Goal: Obtain resource: Obtain resource

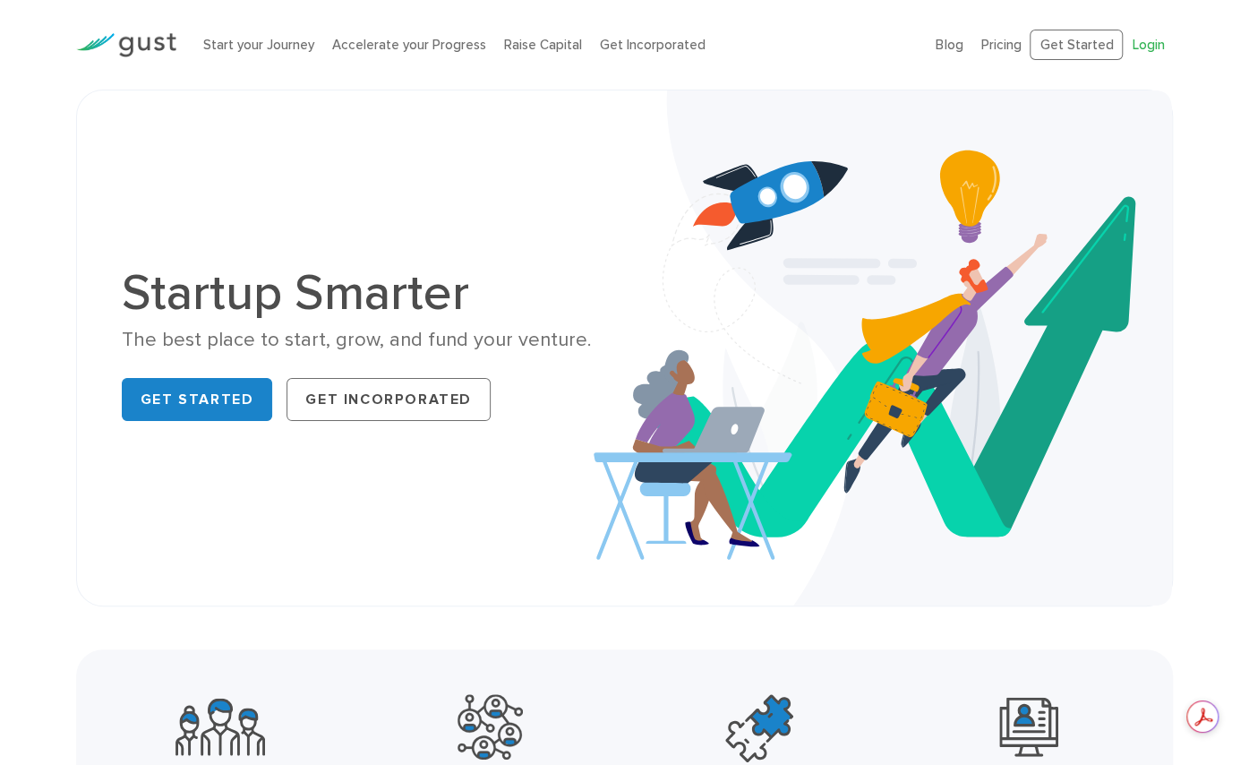
click at [1153, 47] on link "Login" at bounding box center [1148, 45] width 32 height 16
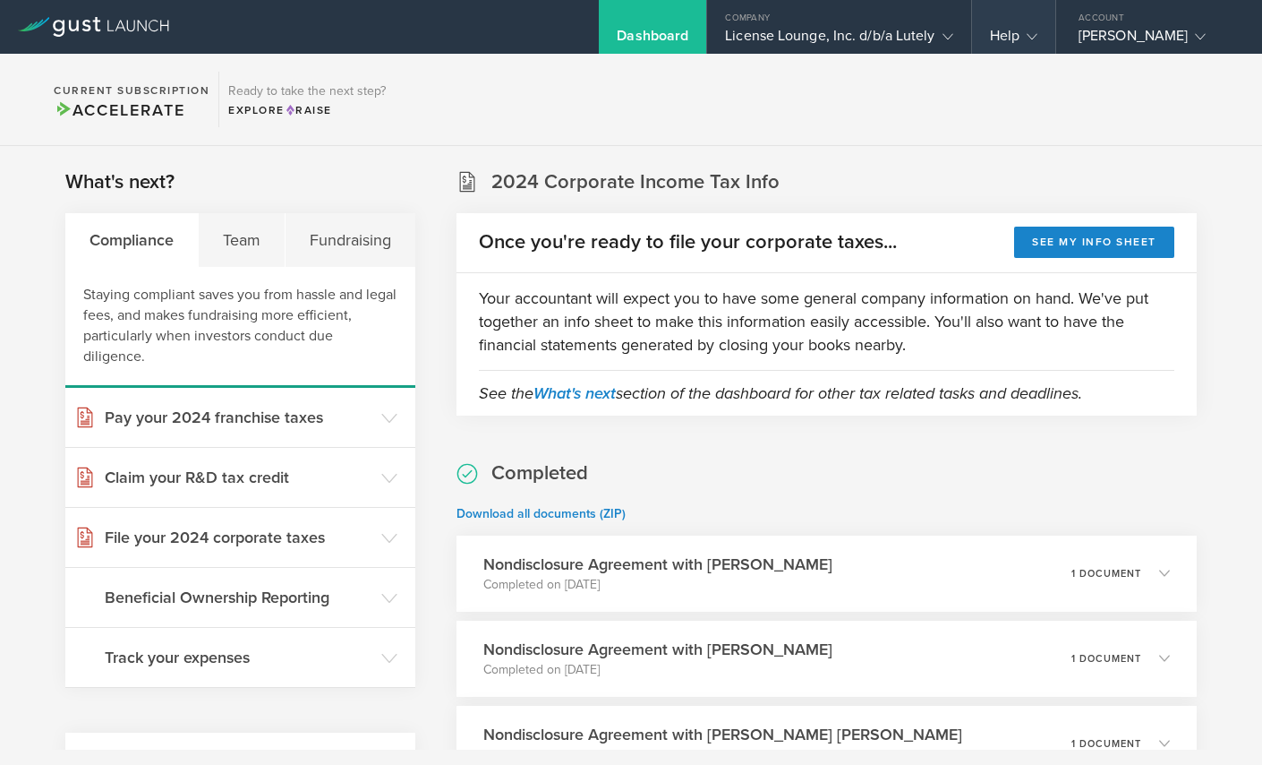
click at [1024, 22] on div "Help" at bounding box center [1013, 27] width 83 height 54
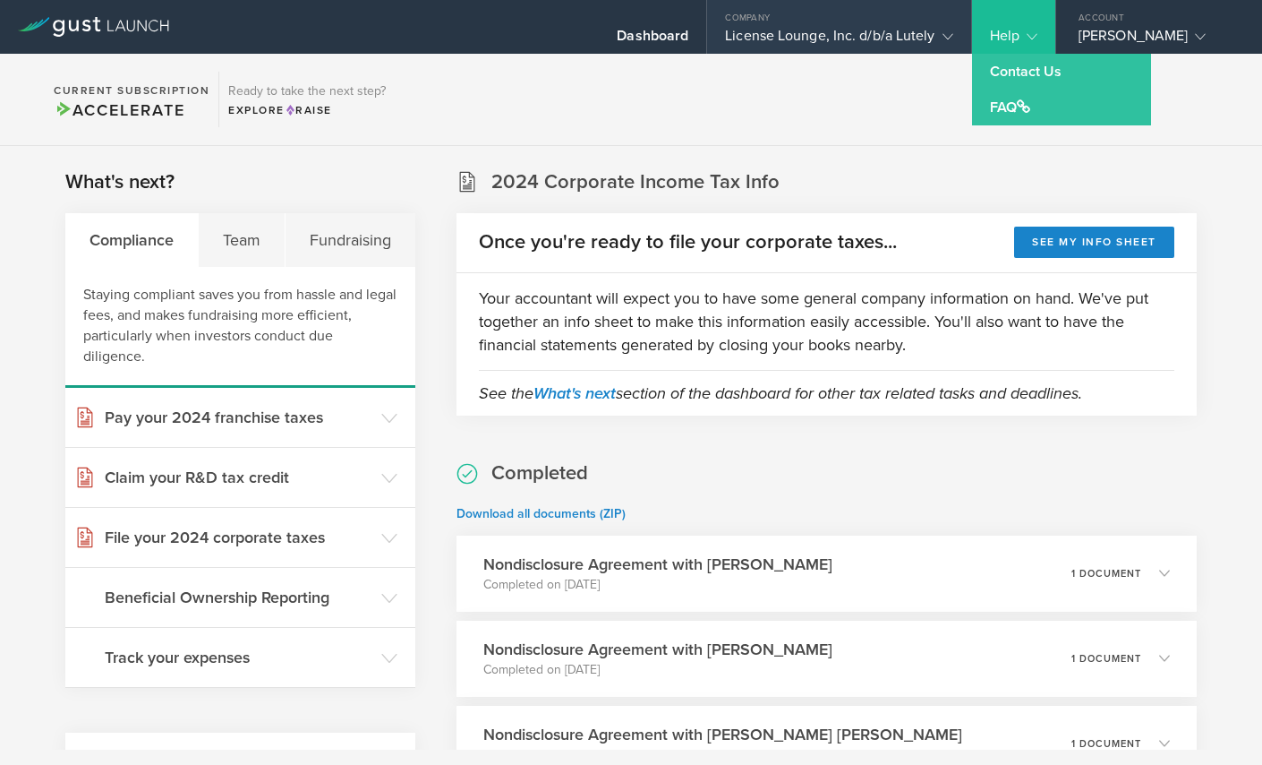
click at [942, 33] on gust-icon at bounding box center [945, 36] width 18 height 18
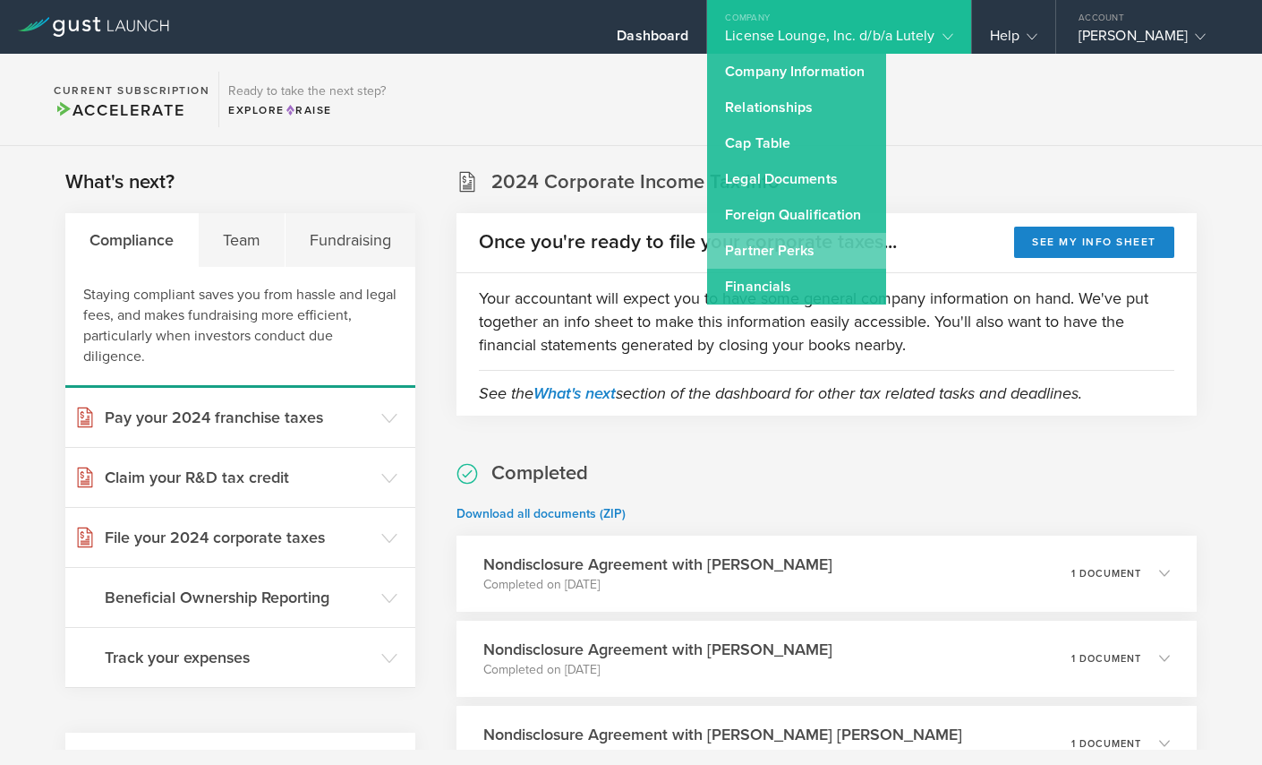
click at [791, 253] on link "Partner Perks" at bounding box center [796, 251] width 179 height 36
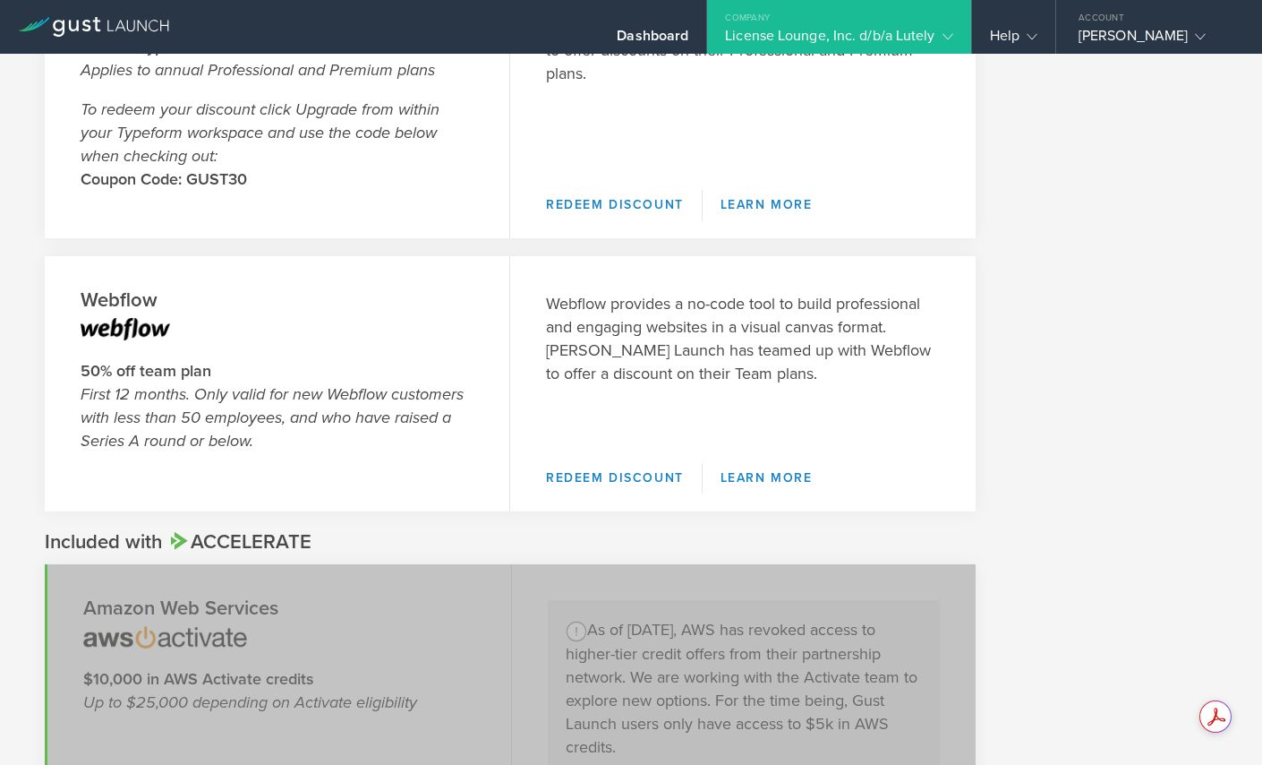
scroll to position [932, 0]
drag, startPoint x: 81, startPoint y: 295, endPoint x: 170, endPoint y: 368, distance: 115.8
click at [170, 368] on header "Webflow 50% off team plan First 12 months. Only valid for new Webflow customers…" at bounding box center [278, 384] width 466 height 255
click at [170, 368] on strong "50% off team plan" at bounding box center [146, 372] width 131 height 20
drag, startPoint x: 170, startPoint y: 368, endPoint x: 211, endPoint y: 384, distance: 44.2
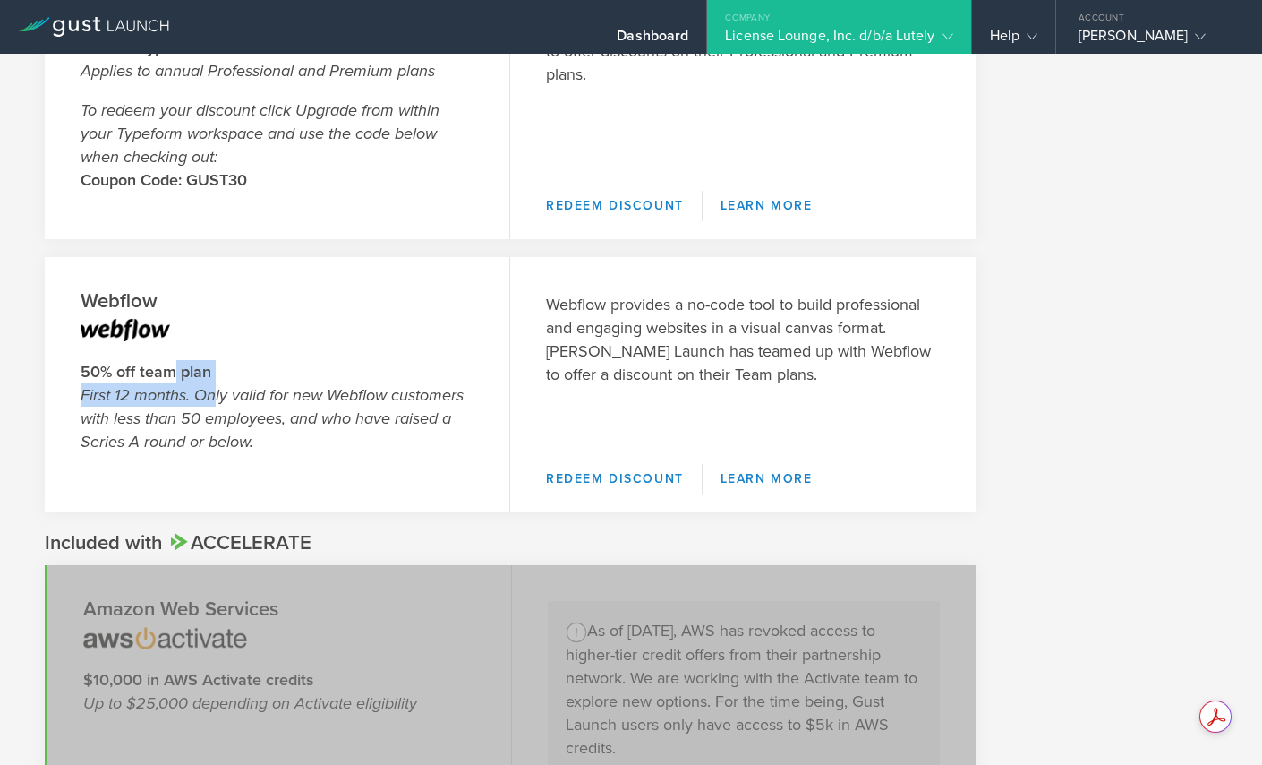
click at [211, 384] on p "50% off team plan First 12 months. Only valid for new Webflow customers with le…" at bounding box center [277, 406] width 393 height 93
click at [198, 440] on em "First 12 months. Only valid for new Webflow customers with less than 50 employe…" at bounding box center [272, 418] width 383 height 66
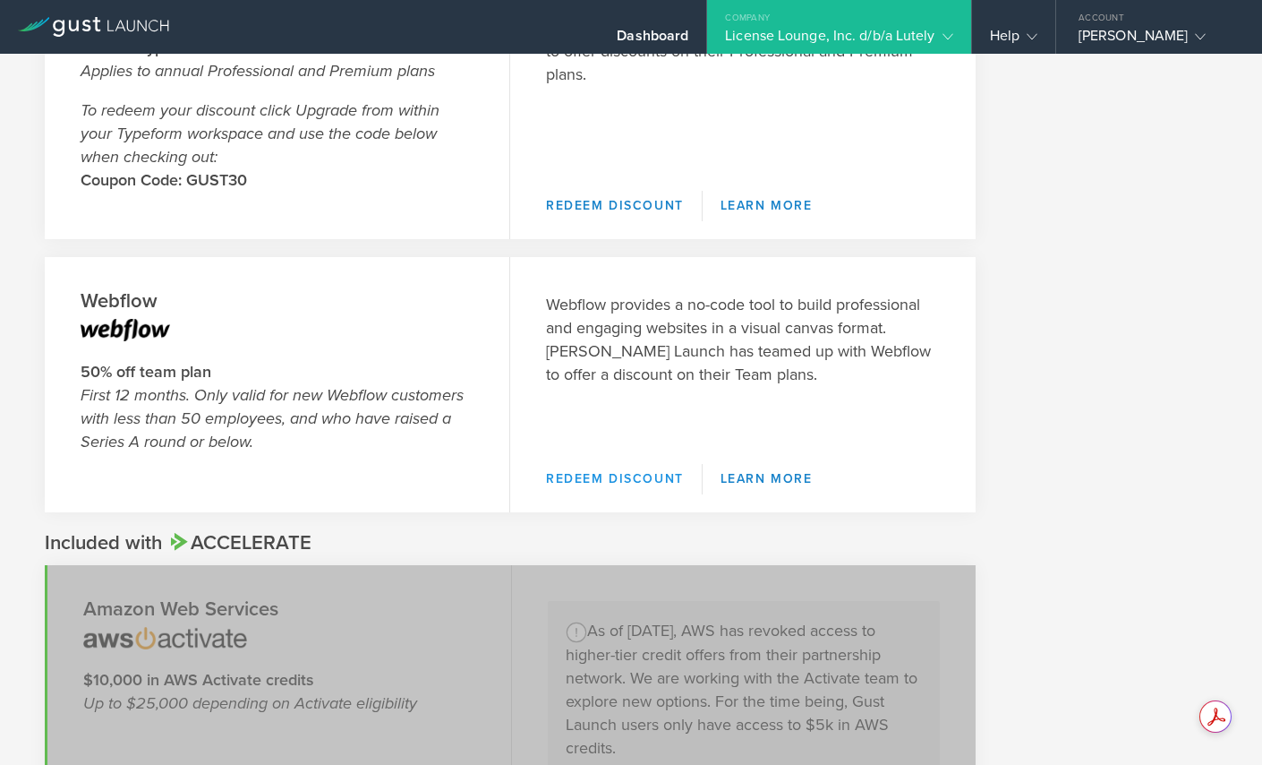
click at [636, 477] on link "Redeem Discount" at bounding box center [624, 479] width 157 height 30
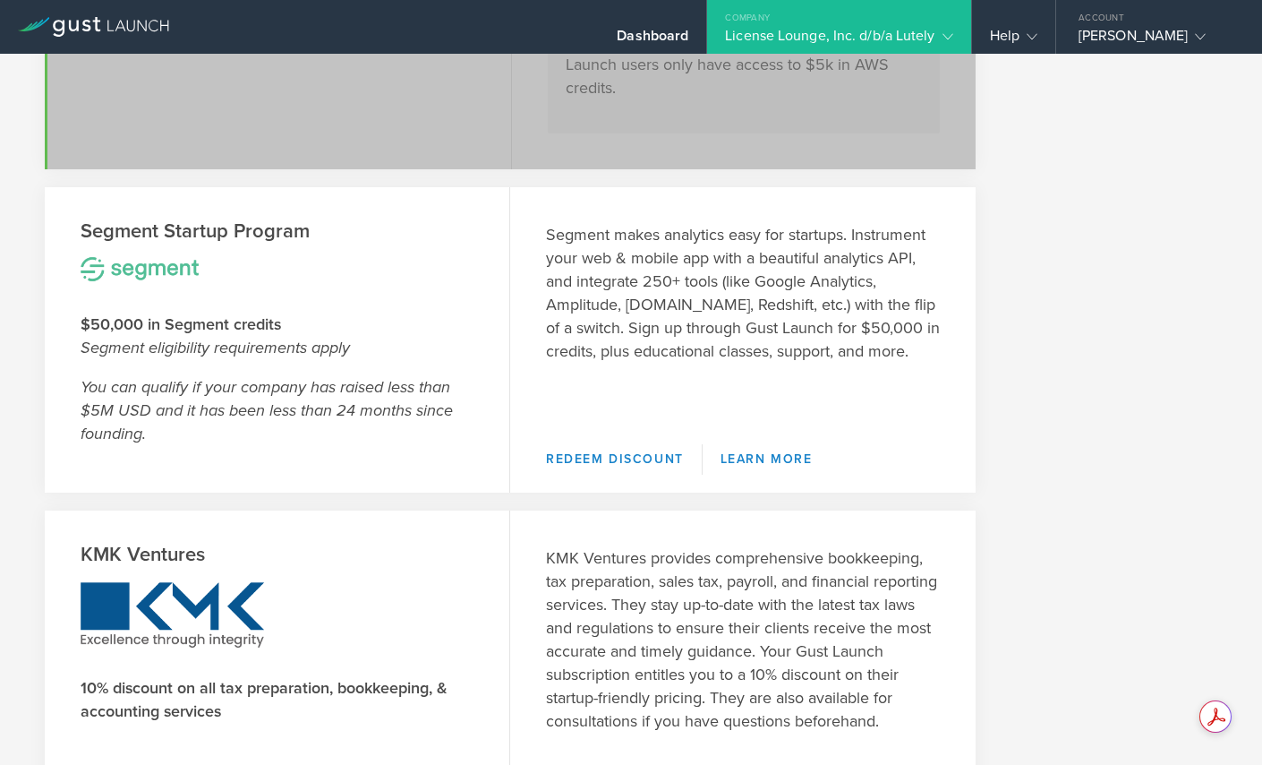
scroll to position [1593, 0]
click at [585, 459] on link "Redeem Discount" at bounding box center [624, 458] width 157 height 30
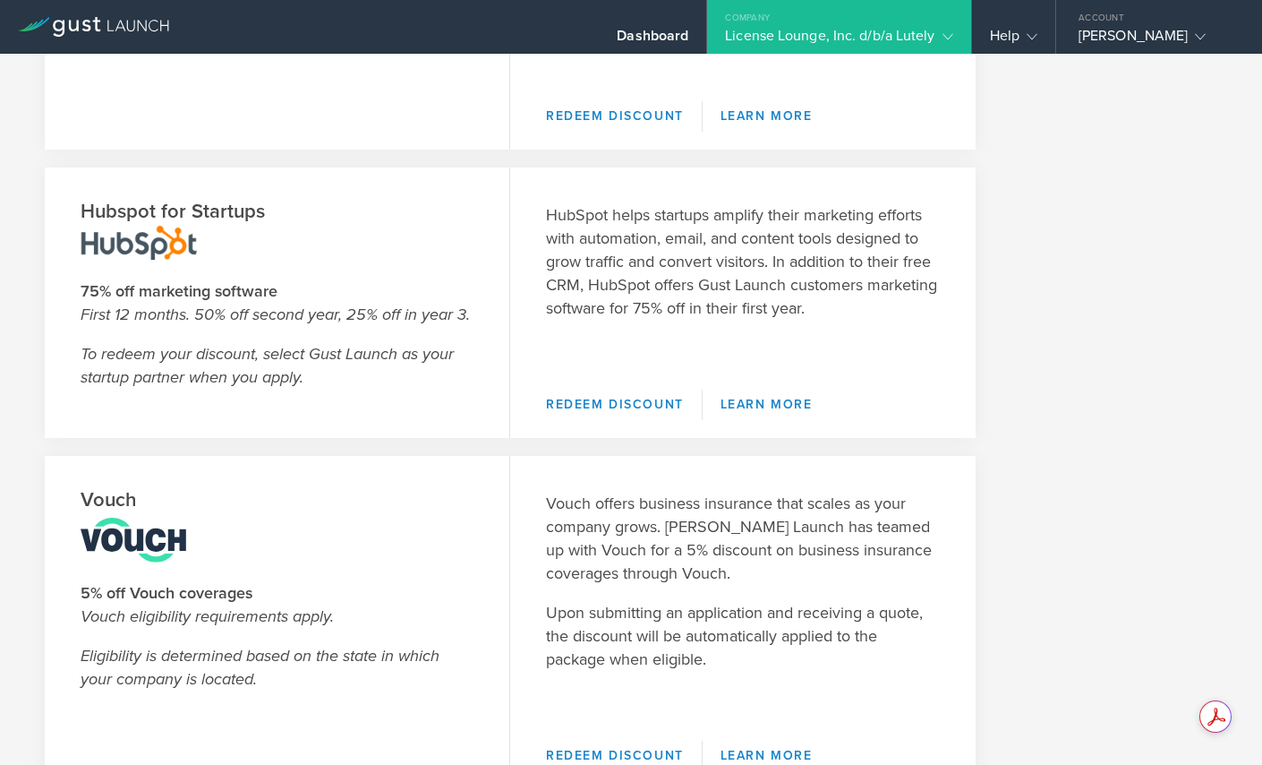
scroll to position [2602, 0]
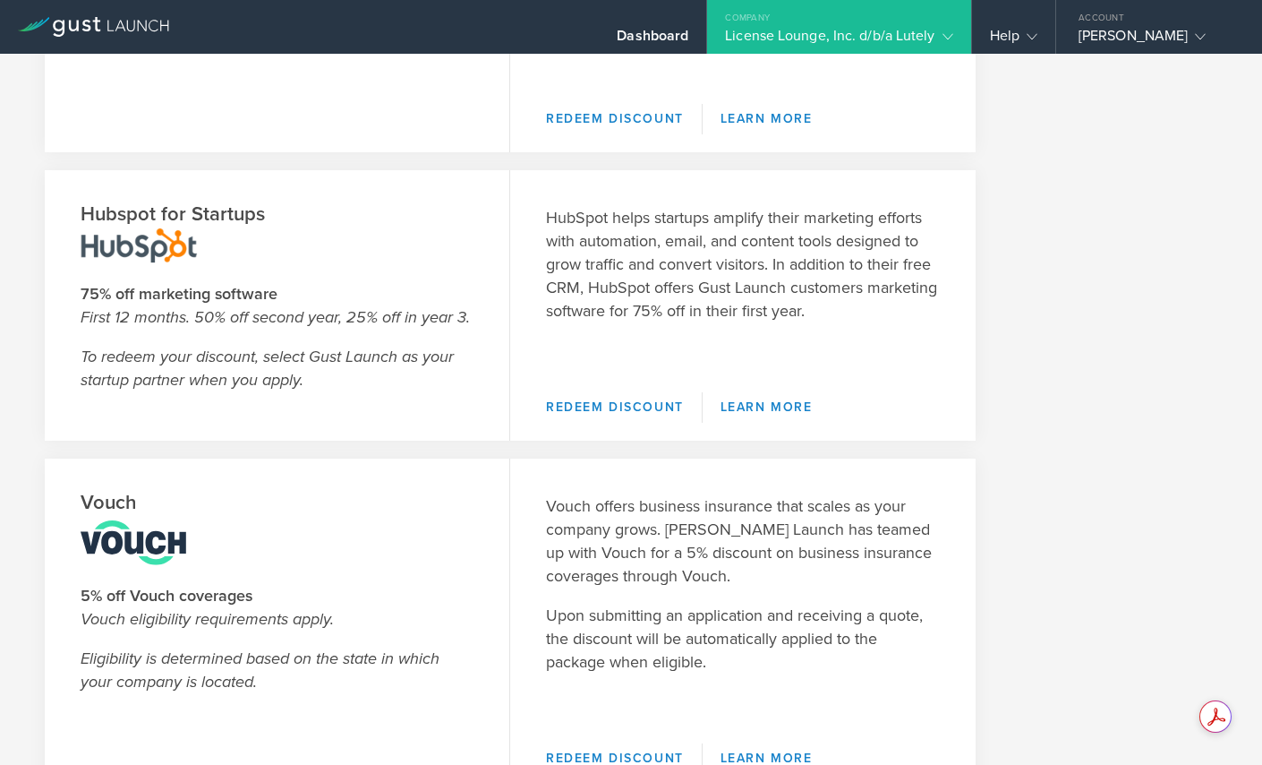
click at [114, 534] on img at bounding box center [134, 540] width 106 height 49
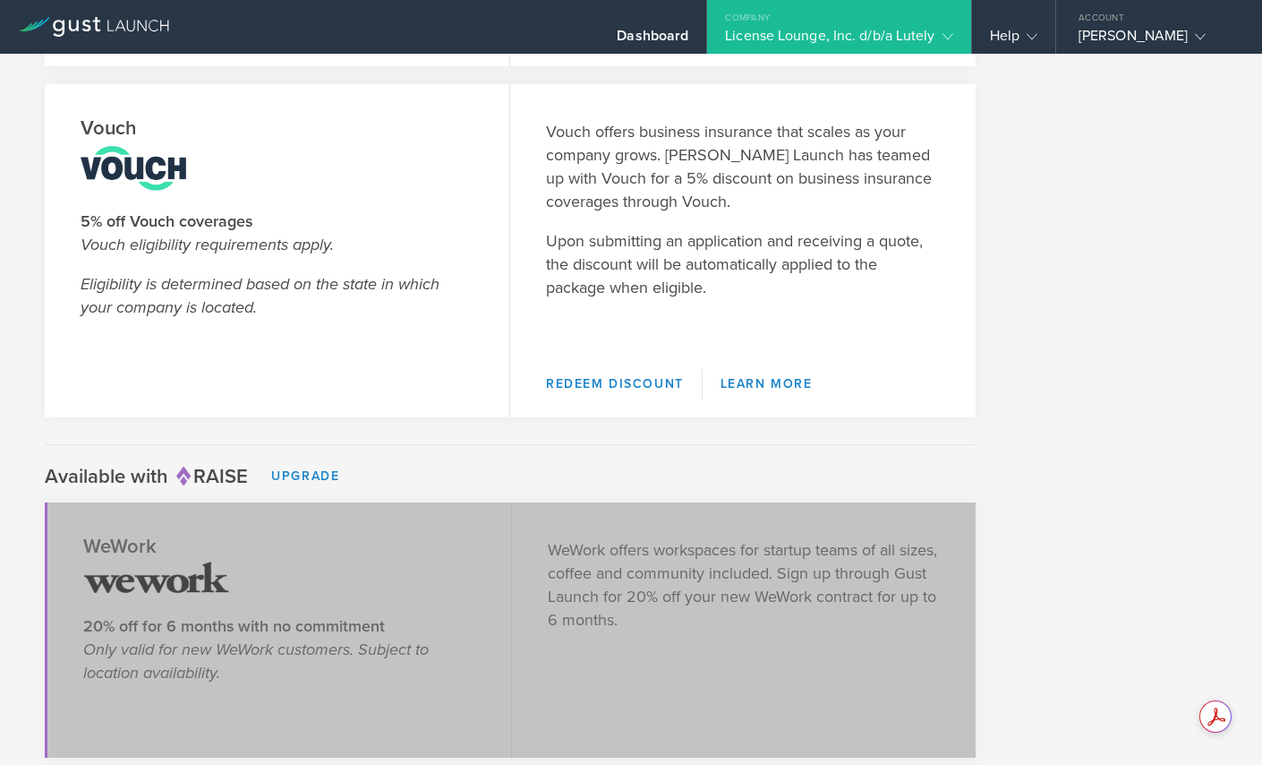
scroll to position [2987, 0]
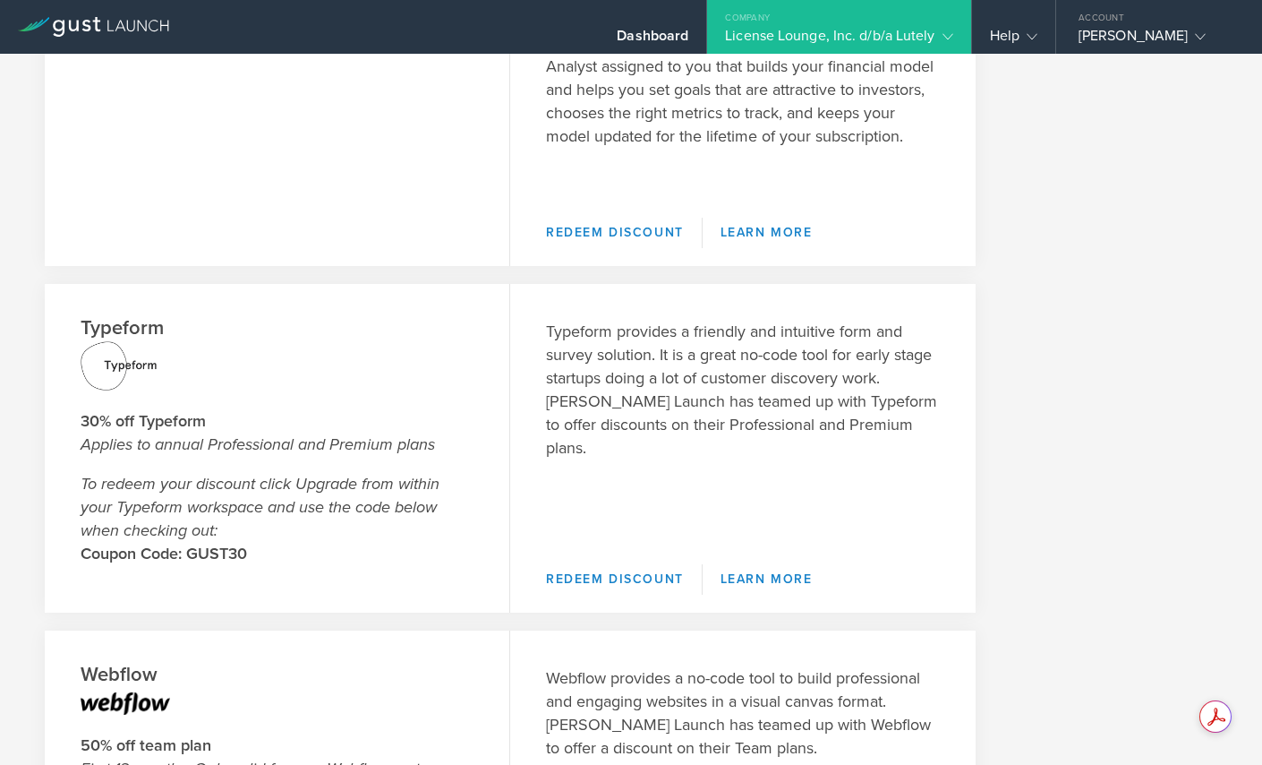
scroll to position [0, 0]
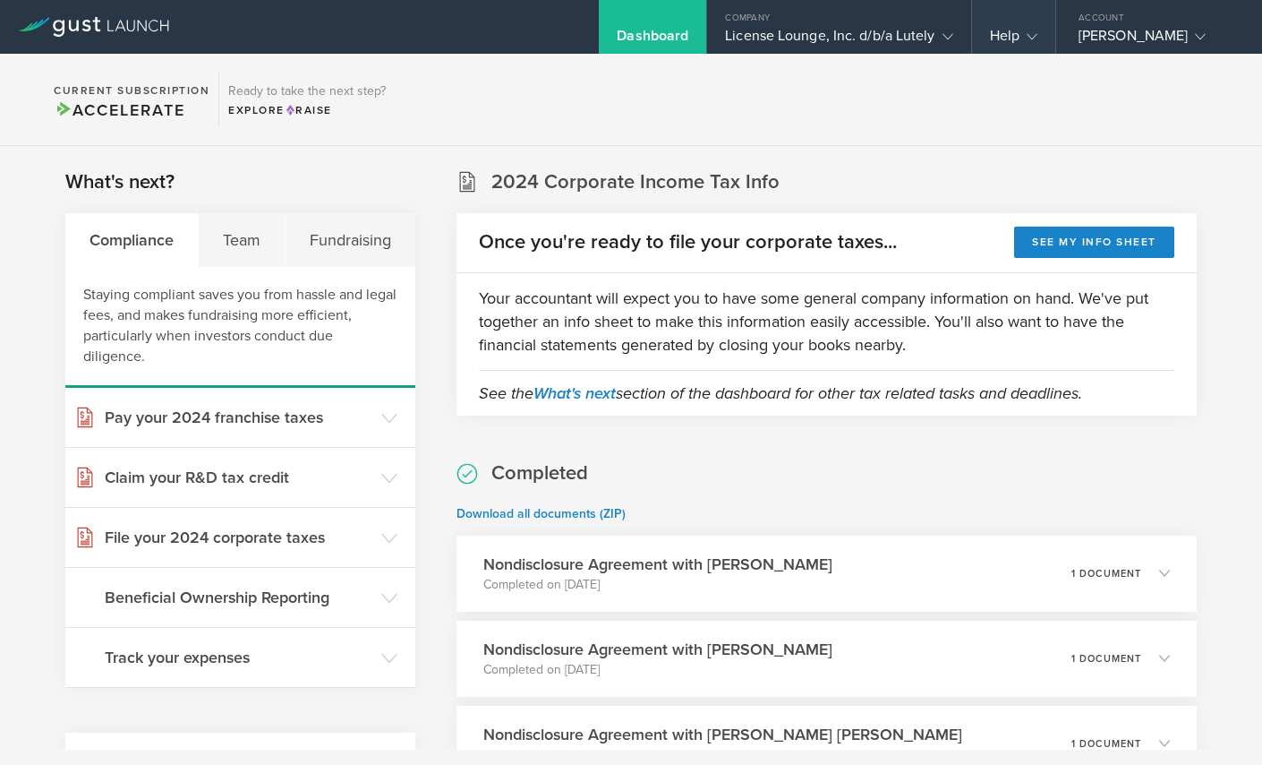
click at [1019, 31] on div "Help" at bounding box center [1013, 40] width 47 height 27
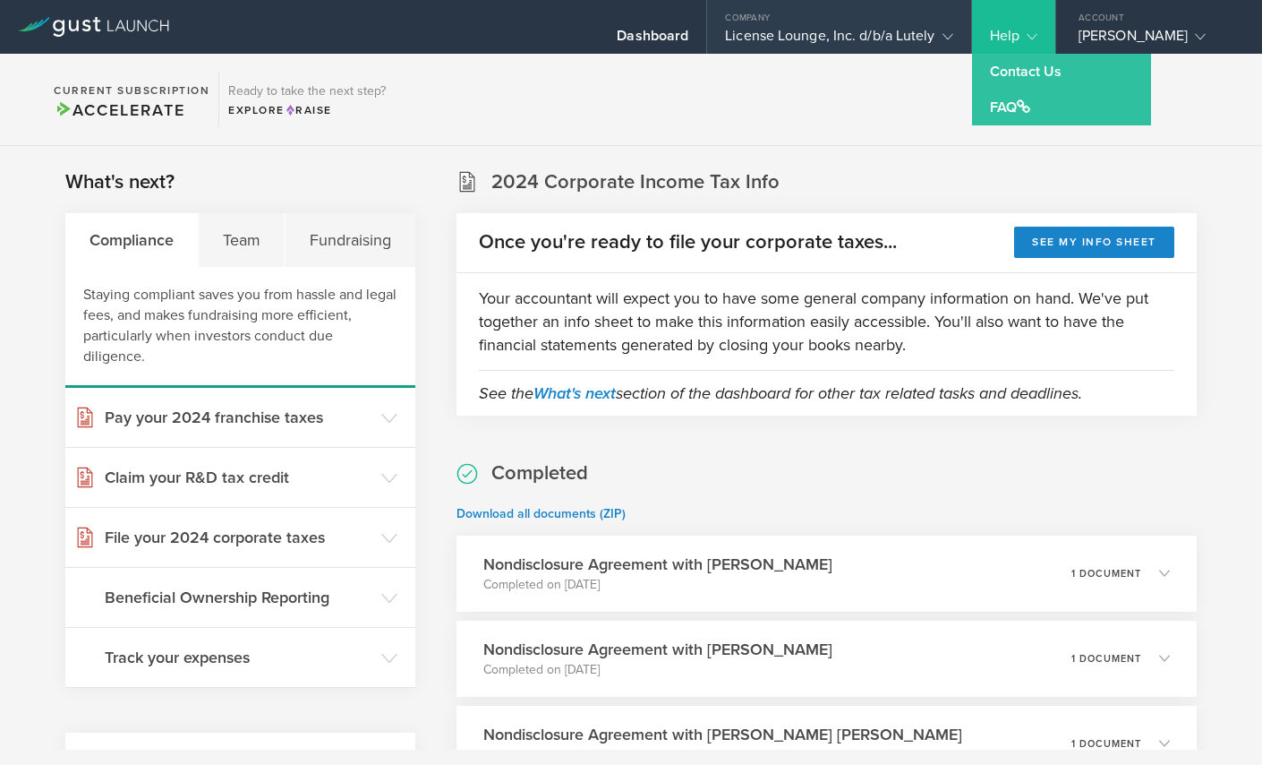
click at [917, 32] on div "License Lounge, Inc. d/b/a Lutely" at bounding box center [838, 40] width 227 height 27
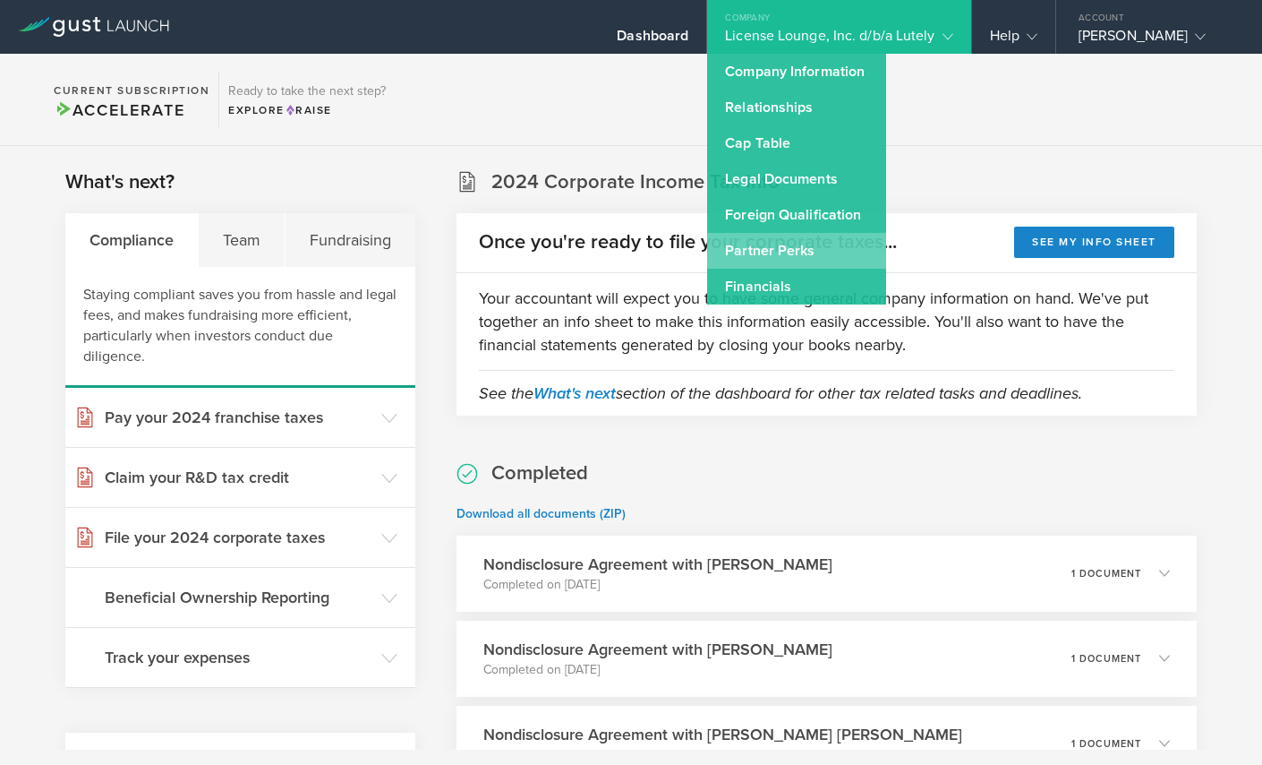
click at [795, 259] on link "Partner Perks" at bounding box center [796, 251] width 179 height 36
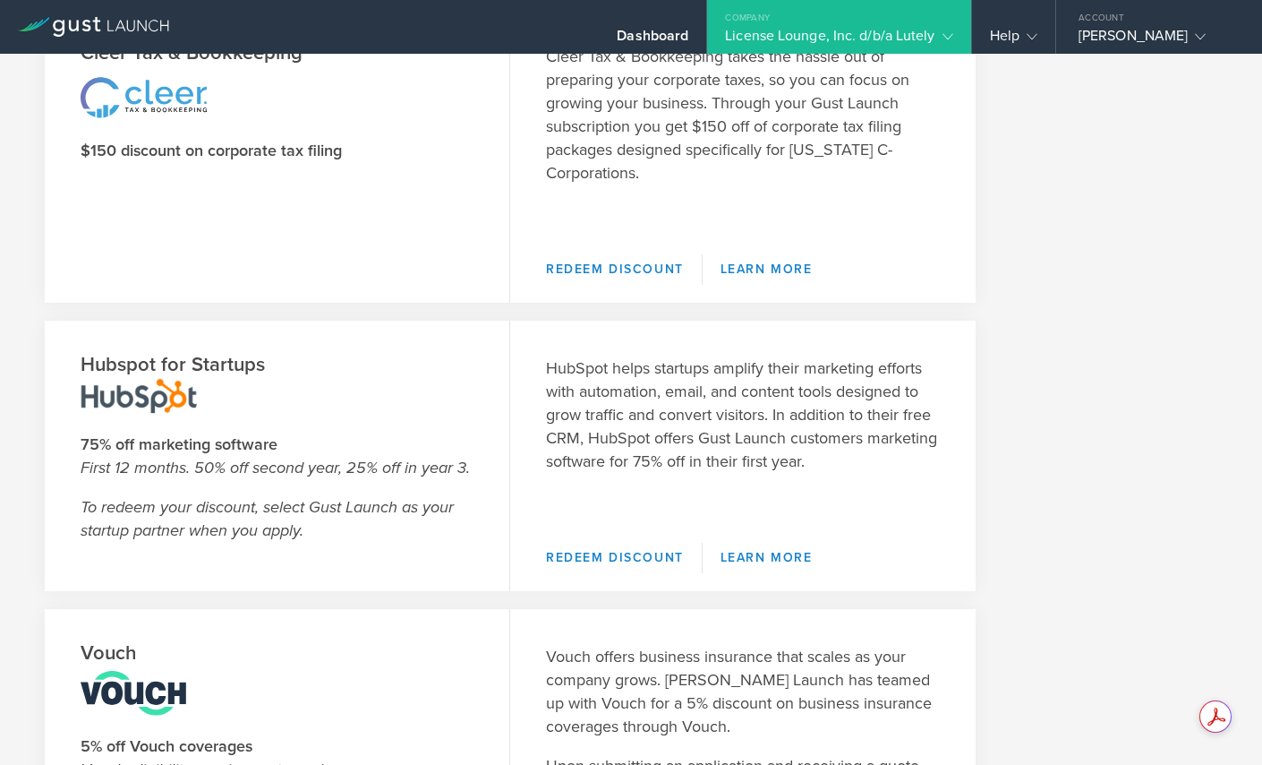
scroll to position [2451, 0]
click at [623, 557] on link "Redeem Discount" at bounding box center [624, 558] width 157 height 30
